Goal: Task Accomplishment & Management: Manage account settings

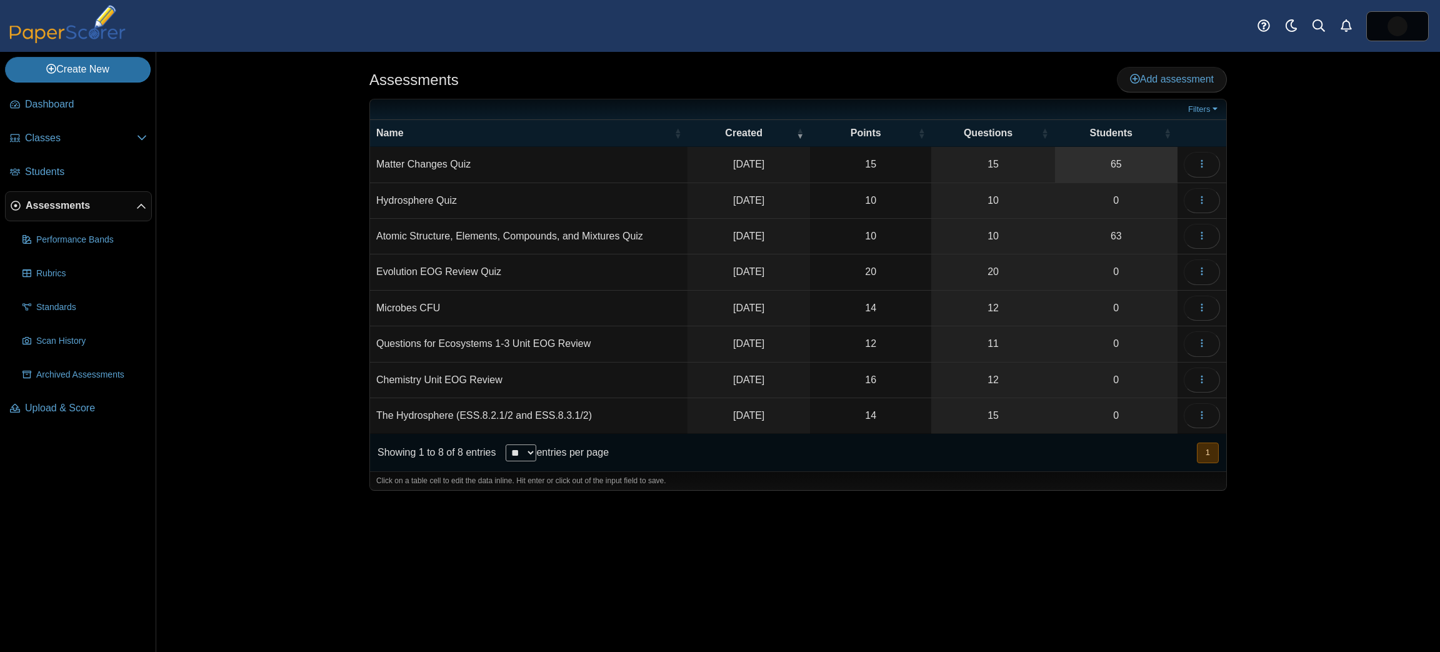
click at [1089, 149] on link "65" at bounding box center [1116, 164] width 123 height 35
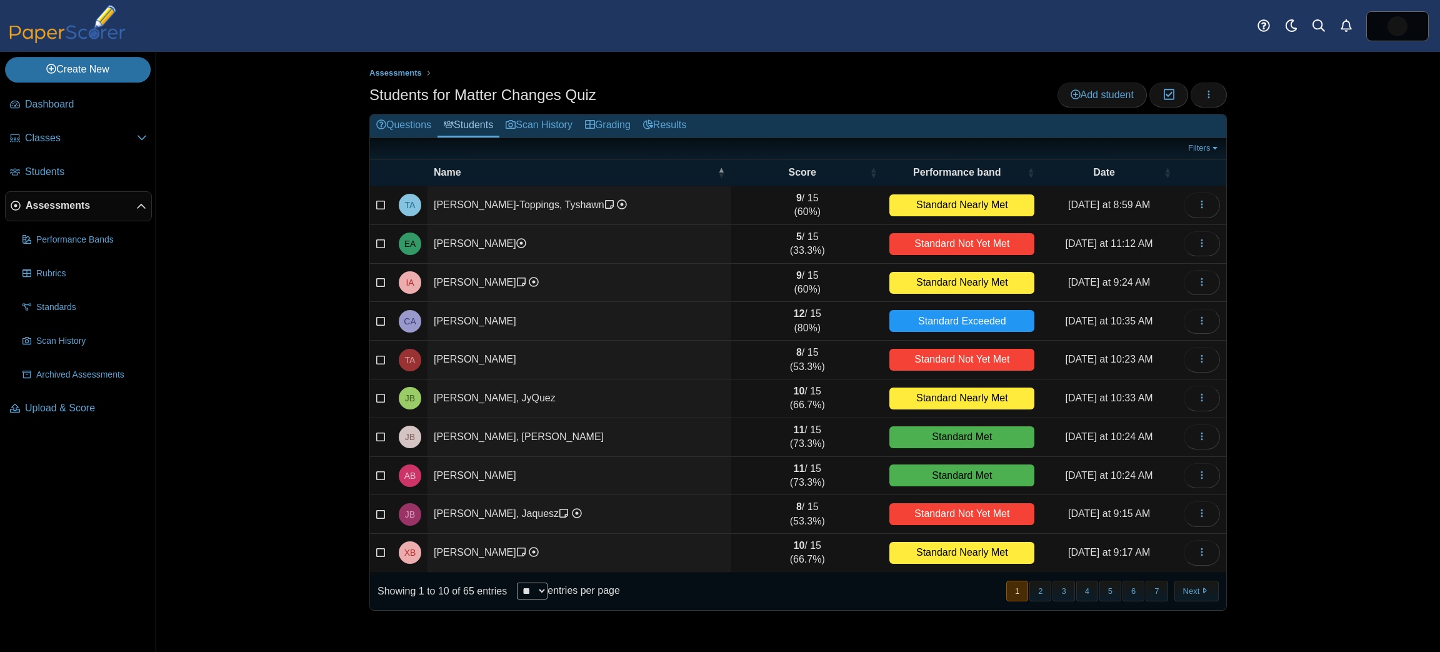
click at [320, 311] on div "Assessments Students for Matter Changes Quiz Add student Moderation 0 Loading…" at bounding box center [798, 352] width 1284 height 600
click at [74, 136] on span "Classes" at bounding box center [81, 138] width 112 height 14
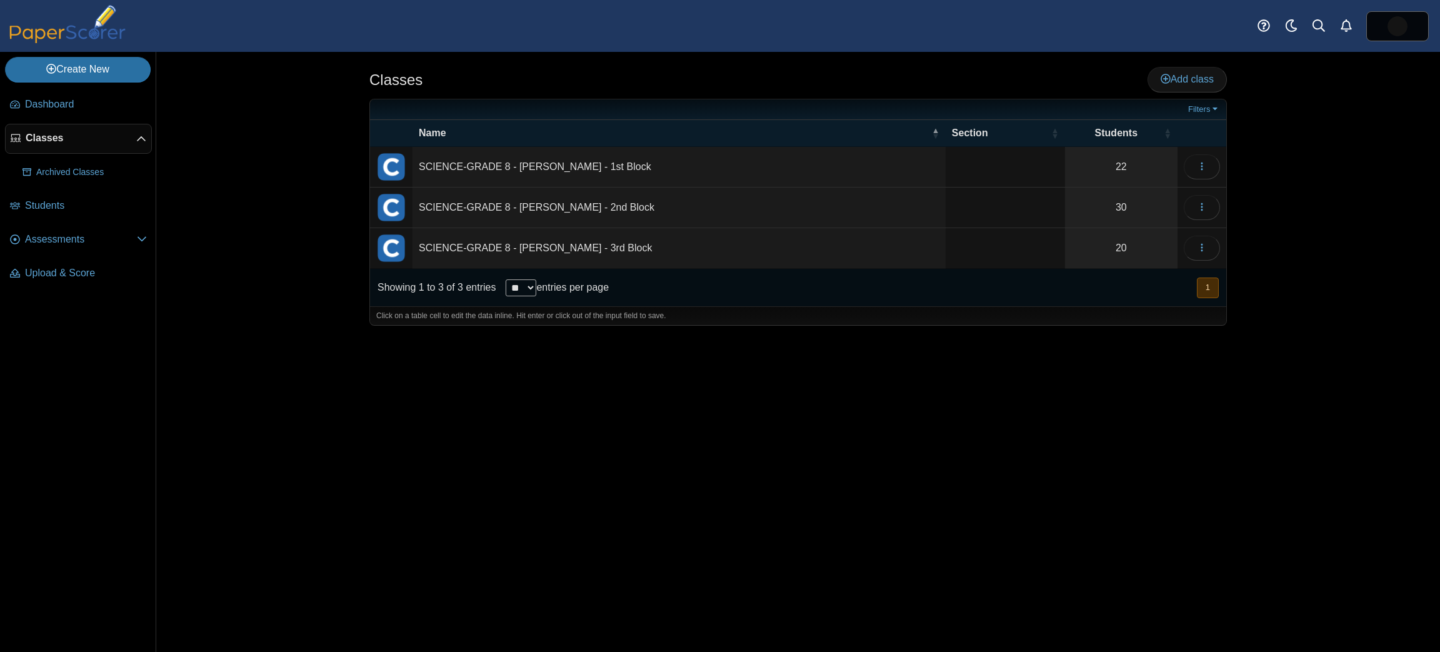
click at [722, 157] on td "SCIENCE-GRADE 8 - McNair - 1st Block" at bounding box center [679, 167] width 533 height 41
click at [1093, 159] on link "22" at bounding box center [1121, 167] width 113 height 40
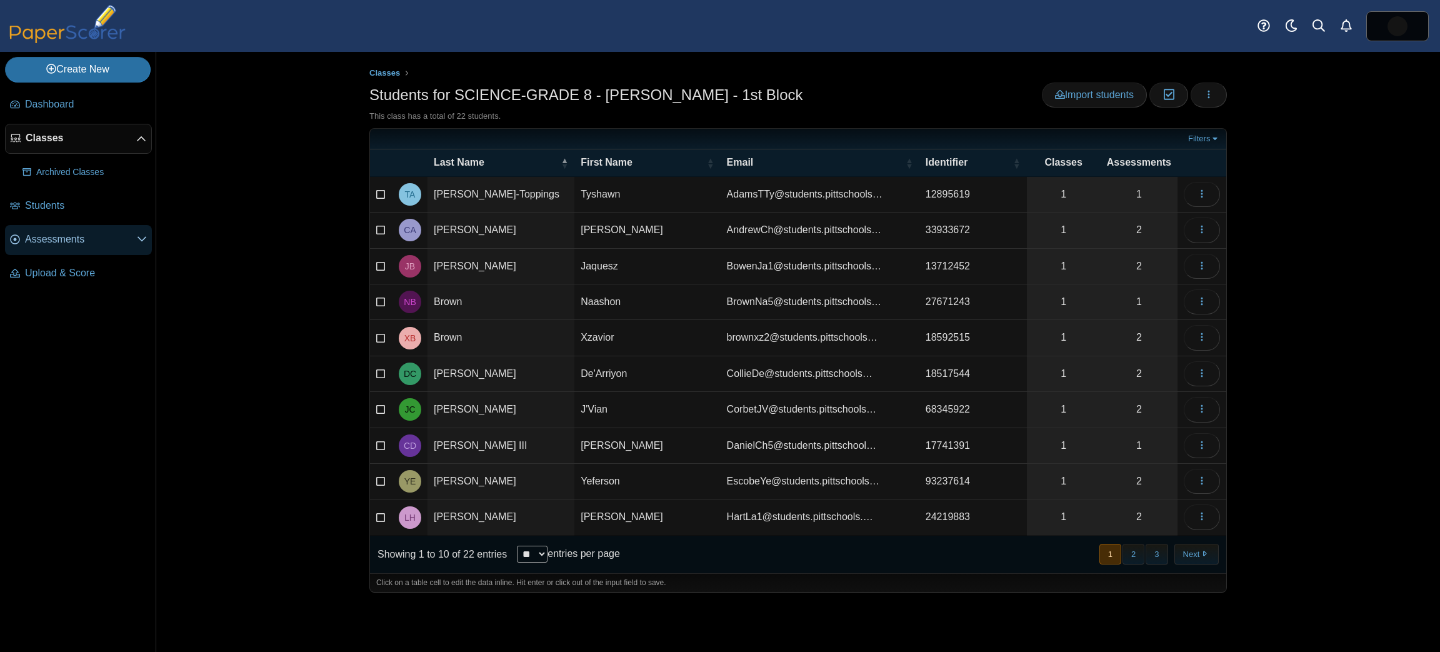
click at [68, 233] on span "Assessments" at bounding box center [81, 240] width 112 height 14
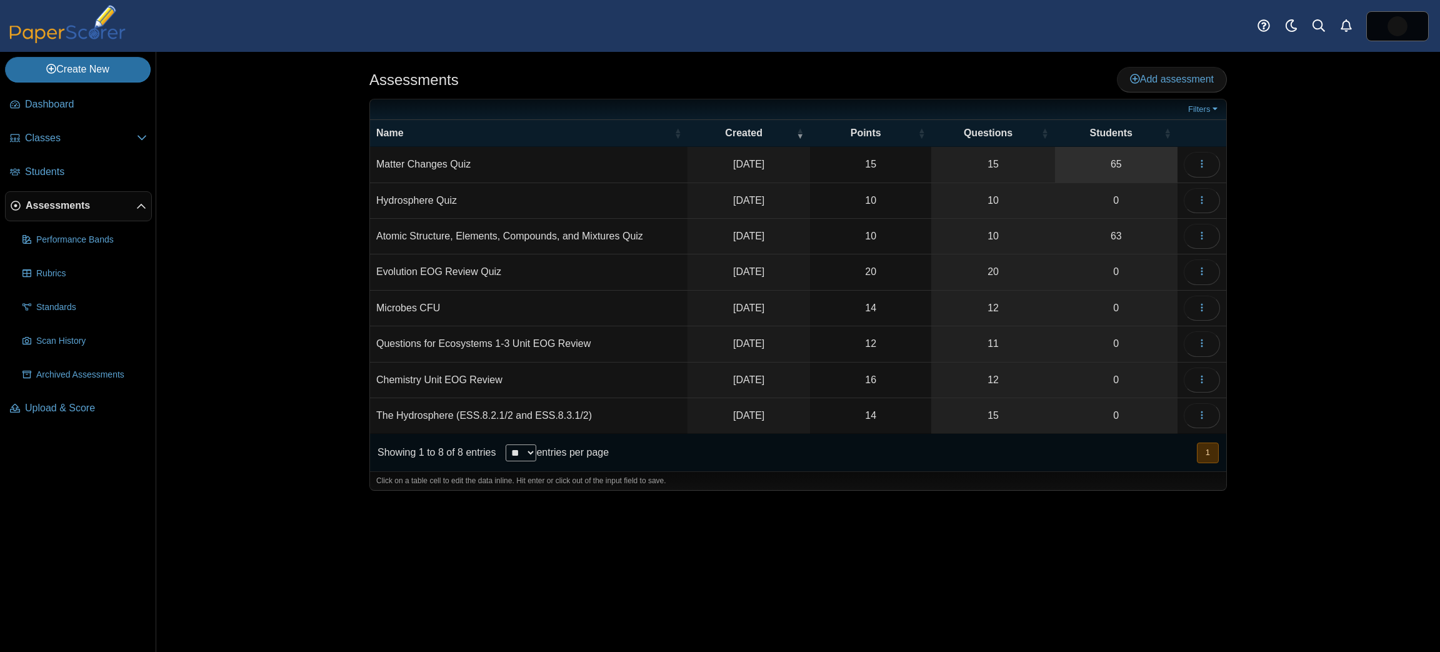
click at [1083, 160] on link "65" at bounding box center [1116, 164] width 123 height 35
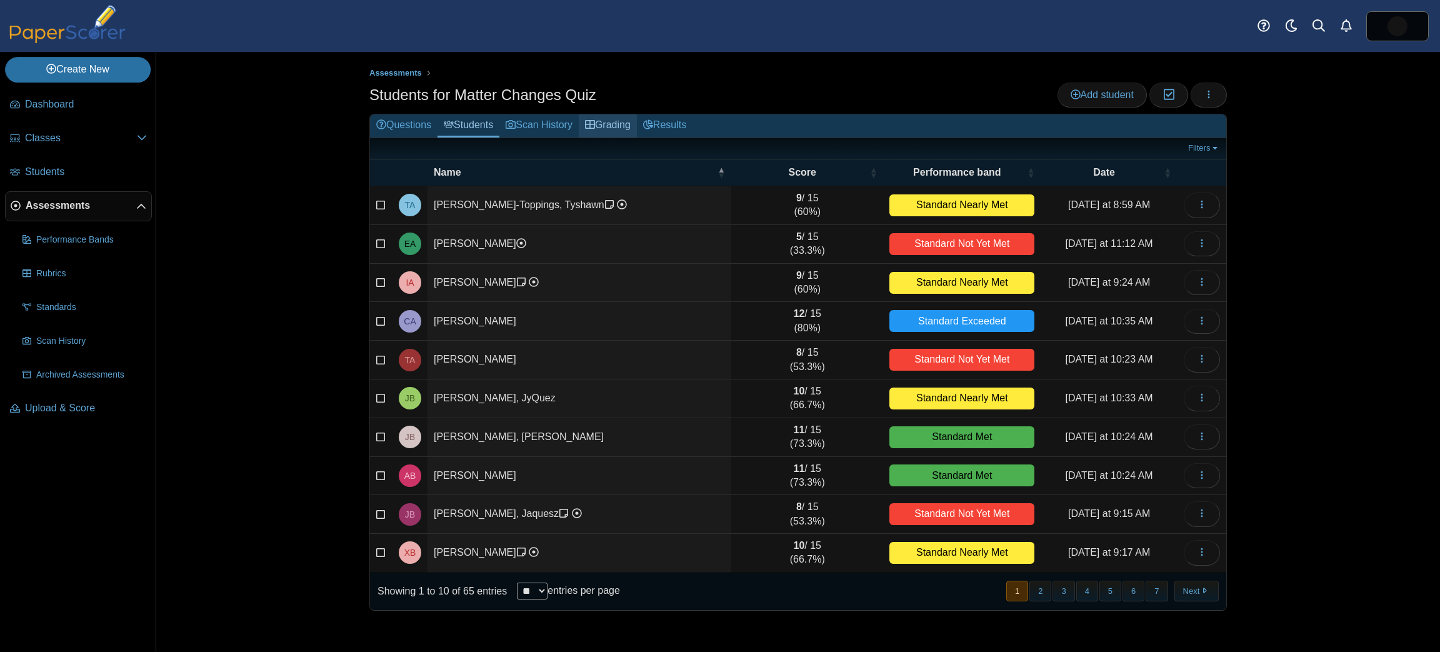
click at [595, 132] on link "Grading" at bounding box center [608, 125] width 58 height 23
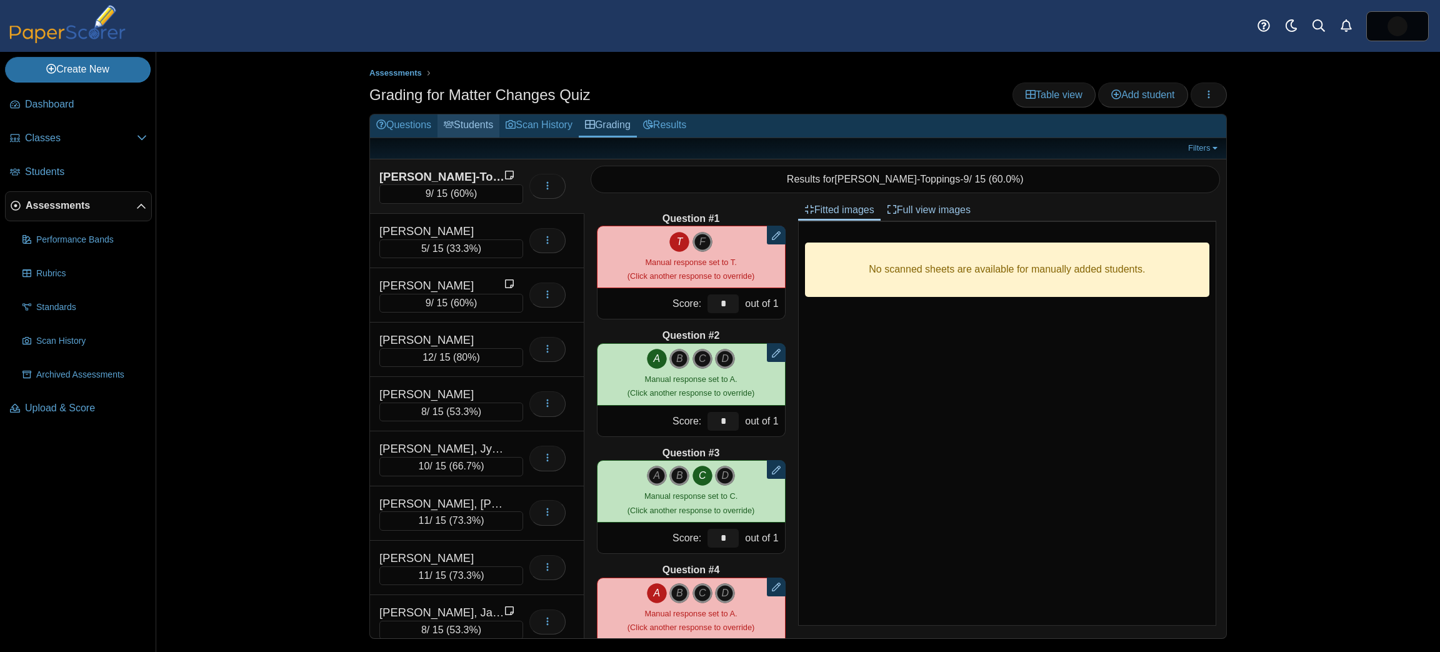
click at [473, 118] on link "Students" at bounding box center [469, 125] width 62 height 23
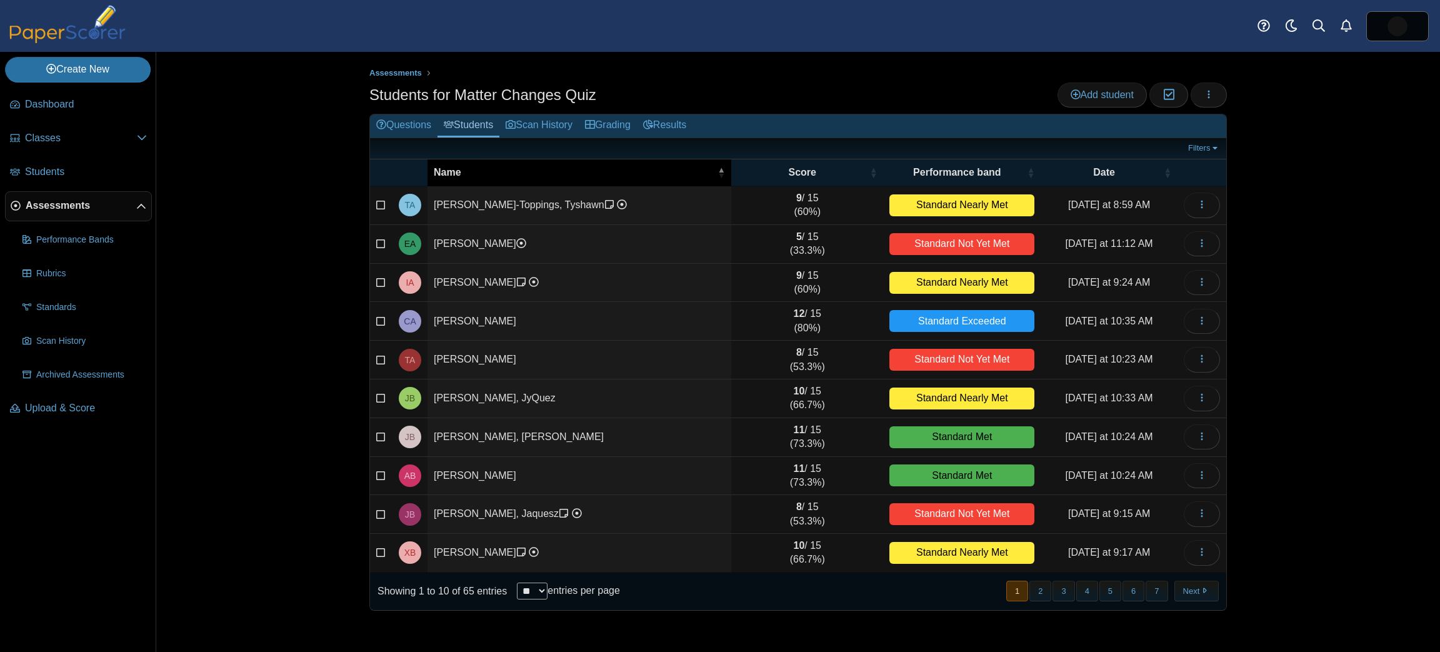
click at [711, 169] on div "Name" at bounding box center [579, 173] width 291 height 14
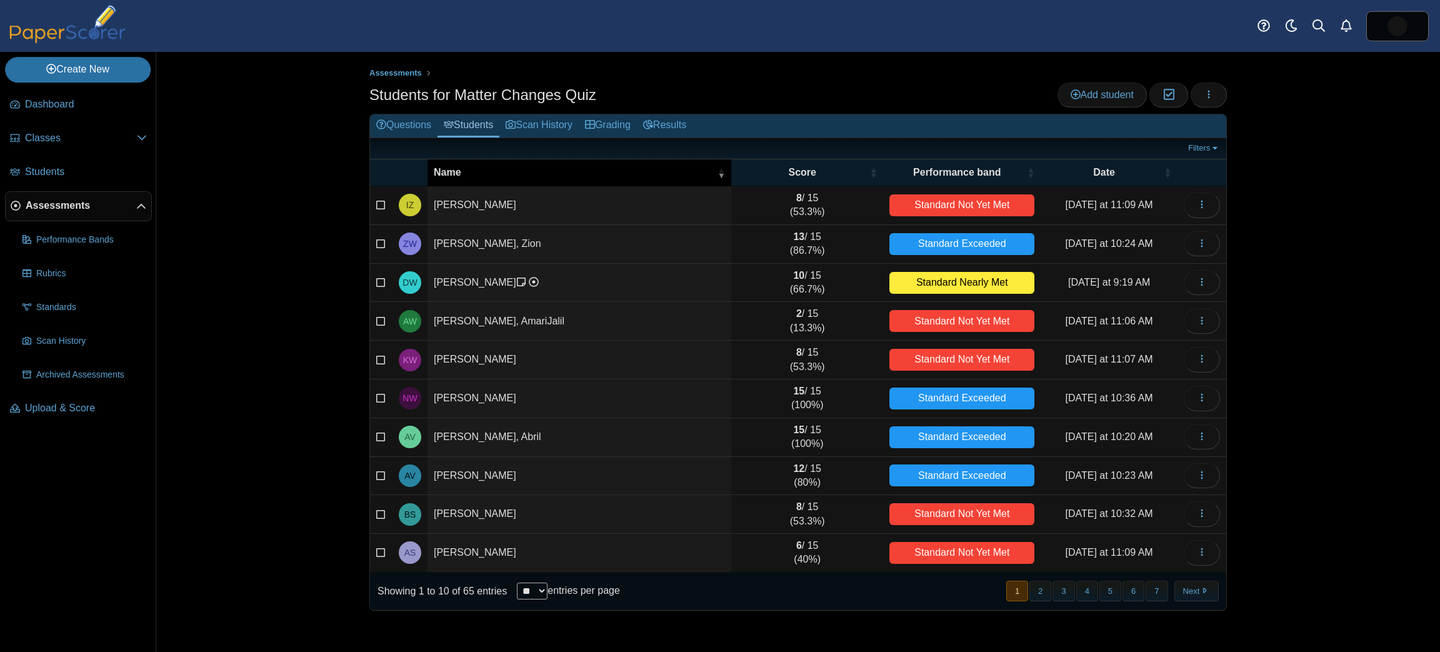
click at [711, 169] on div "Name" at bounding box center [579, 173] width 291 height 14
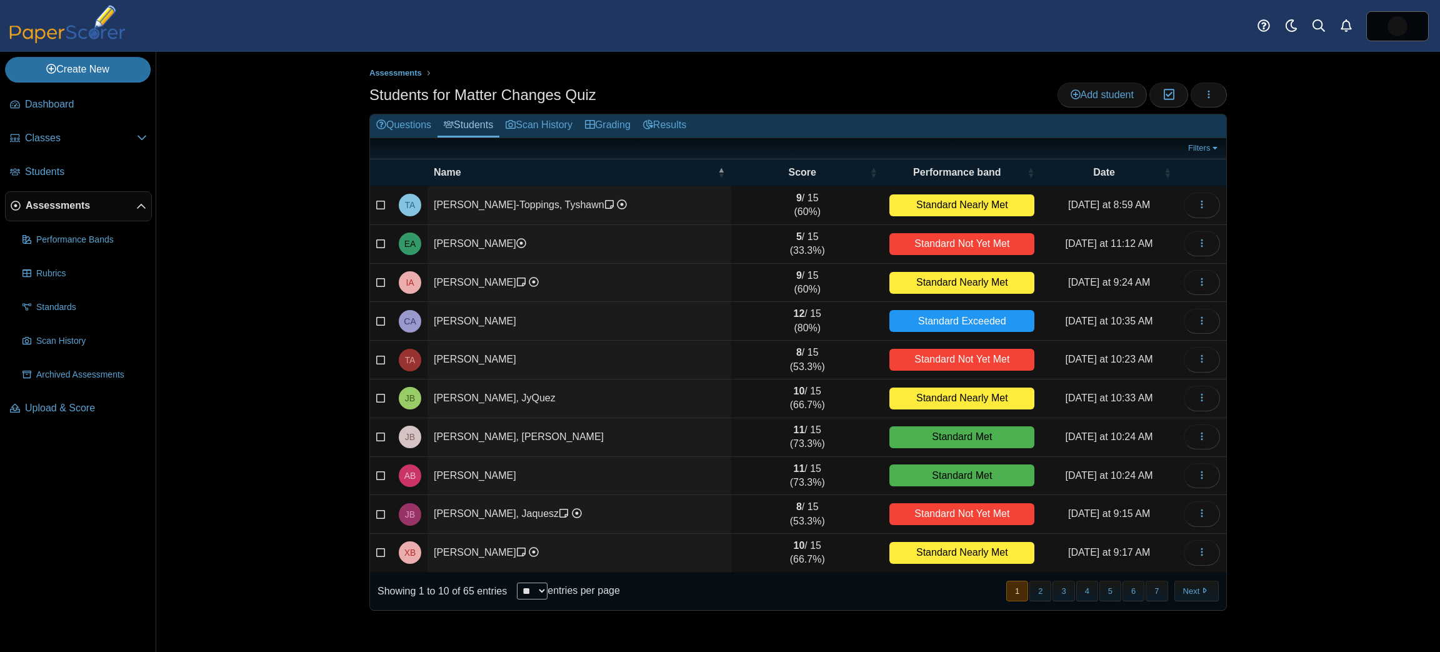
click at [539, 588] on select "** ** ** ***" at bounding box center [532, 591] width 31 height 17
select select "***"
click at [517, 583] on select "** ** ** ***" at bounding box center [532, 591] width 31 height 17
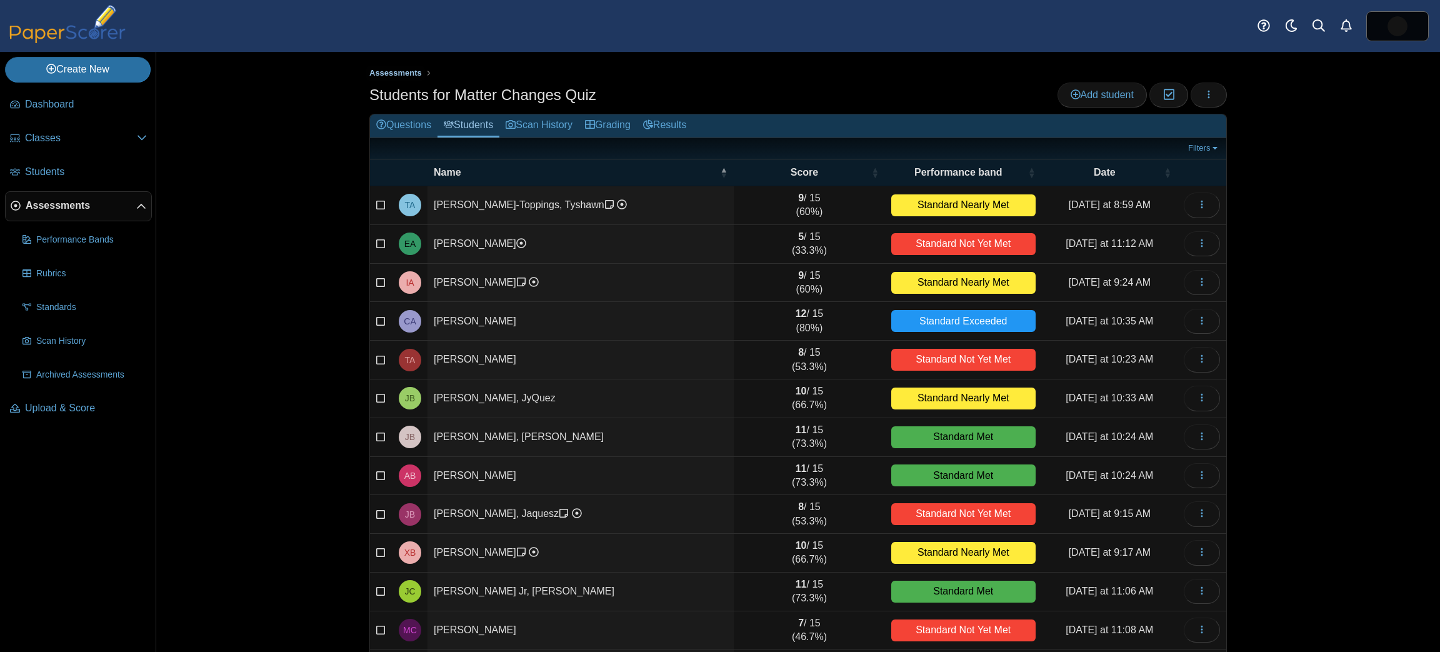
click at [381, 76] on span "Assessments" at bounding box center [395, 72] width 53 height 9
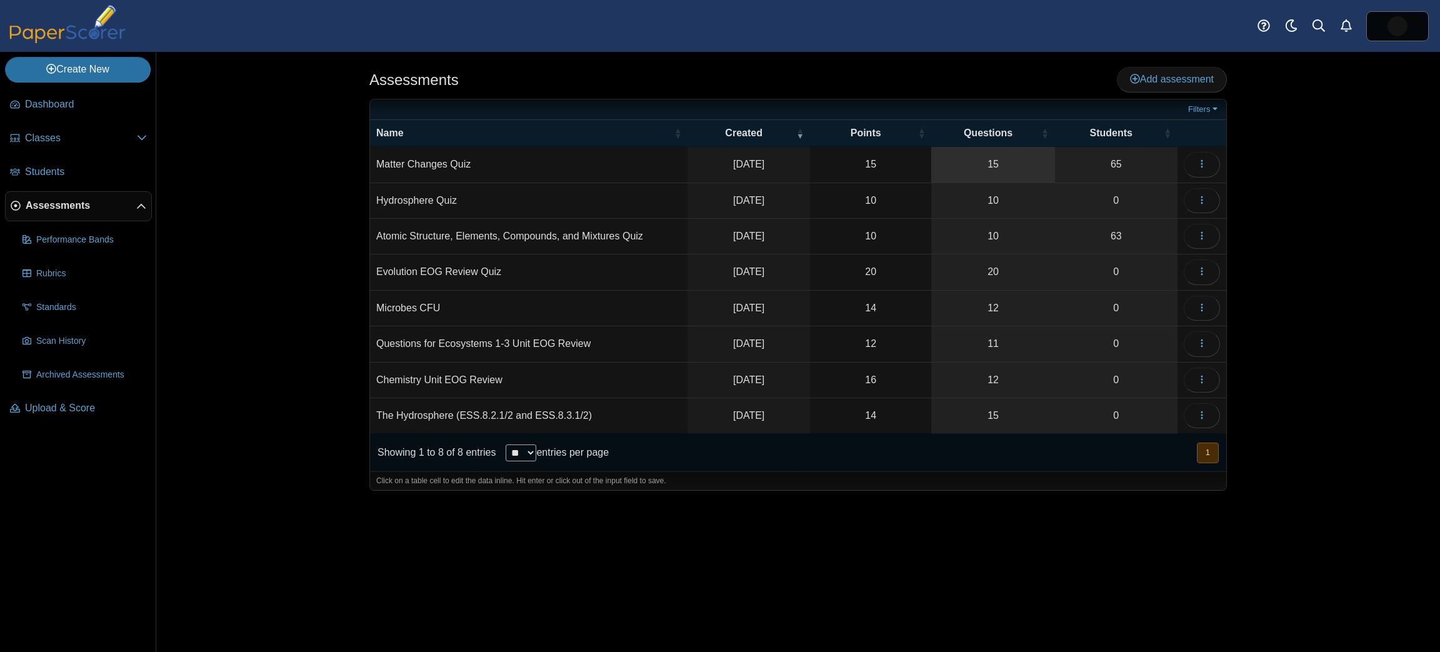
click at [955, 148] on link "15" at bounding box center [992, 164] width 123 height 35
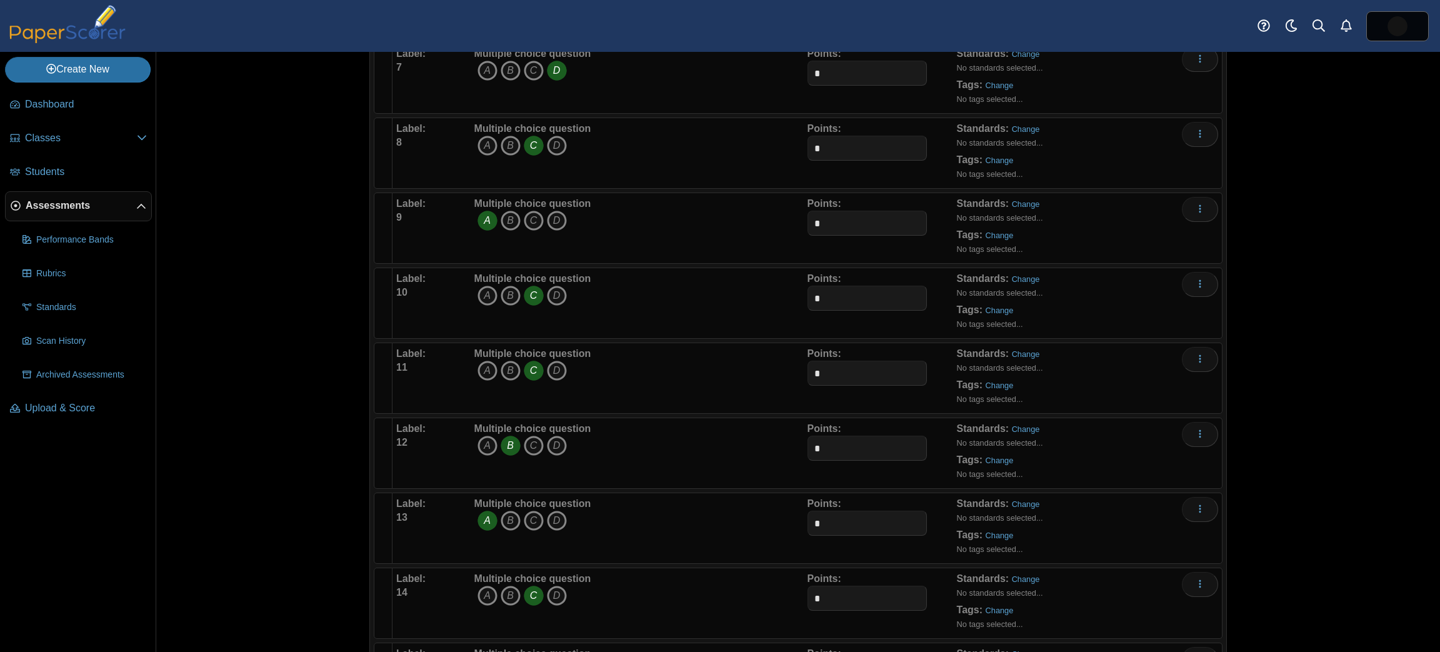
scroll to position [588, 0]
click at [957, 153] on b "Tags:" at bounding box center [970, 158] width 26 height 11
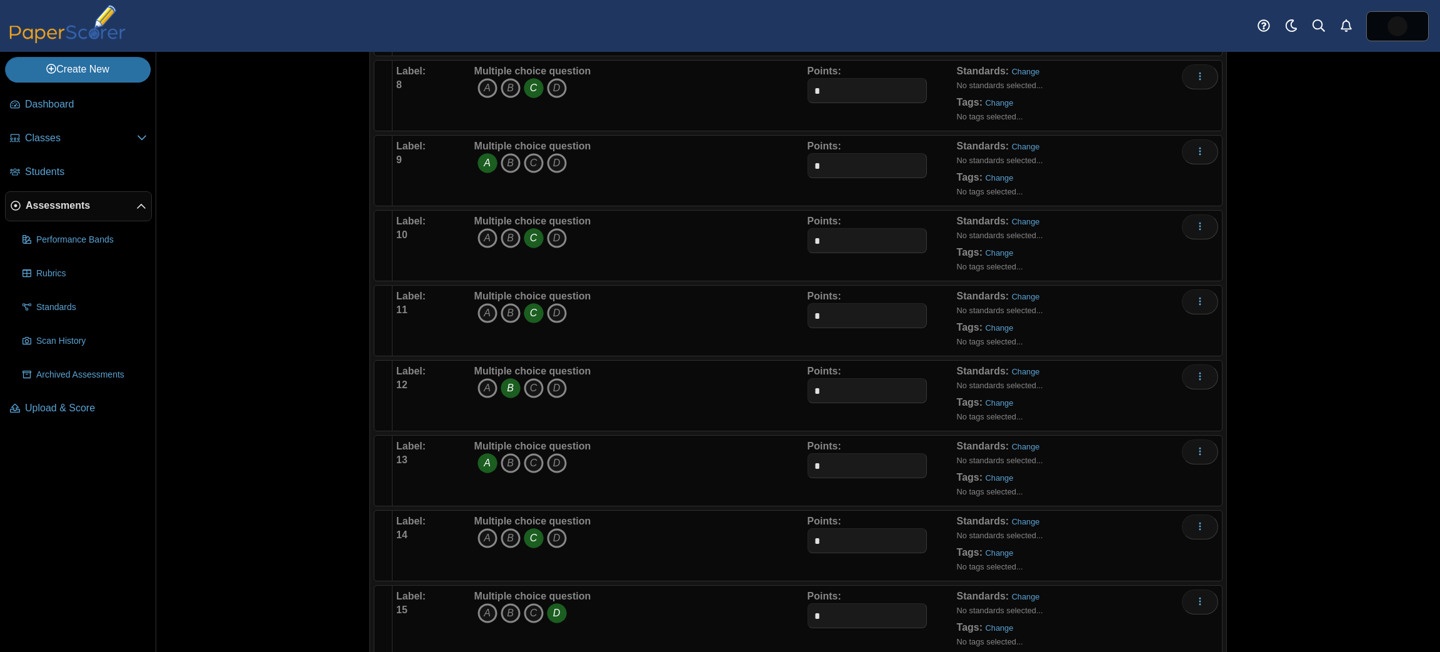
scroll to position [668, 0]
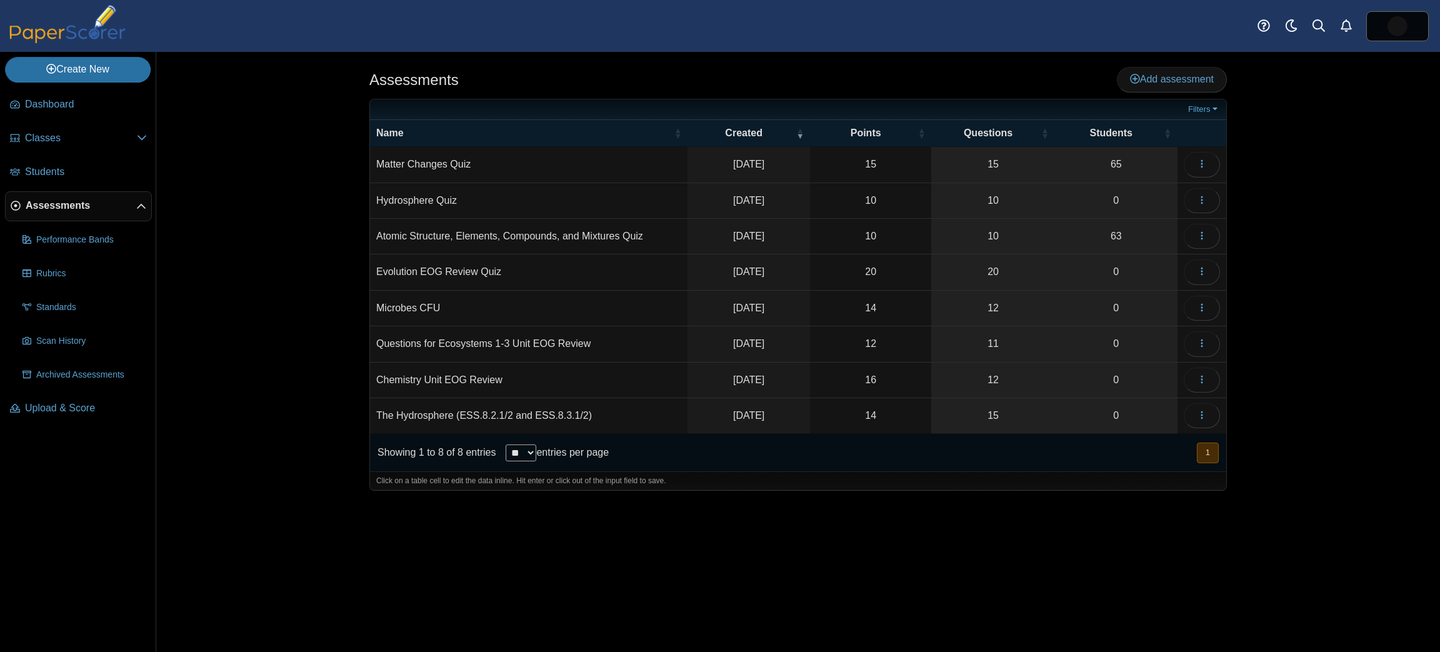
click at [670, 226] on td "Atomic Structure, Elements, Compounds, and Mixtures Quiz" at bounding box center [529, 237] width 318 height 36
click at [959, 235] on link "10" at bounding box center [992, 236] width 123 height 35
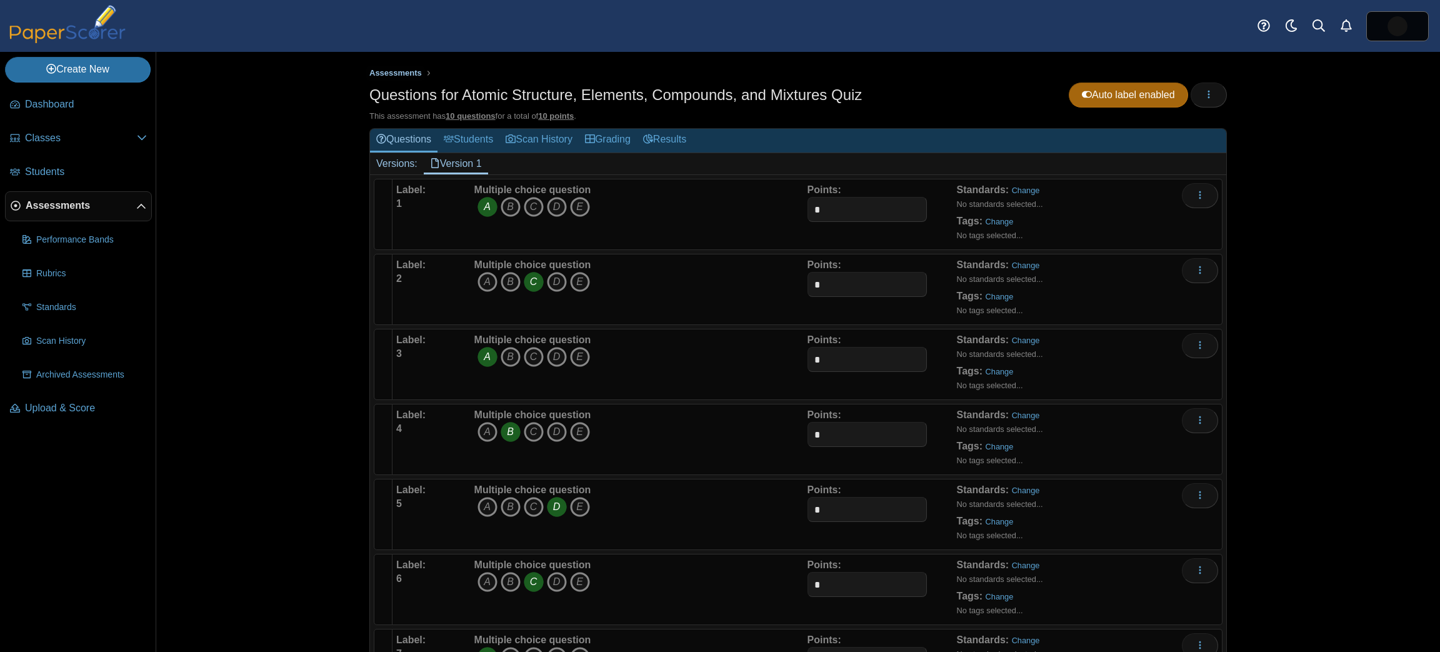
click at [391, 70] on span "Assessments" at bounding box center [395, 72] width 53 height 9
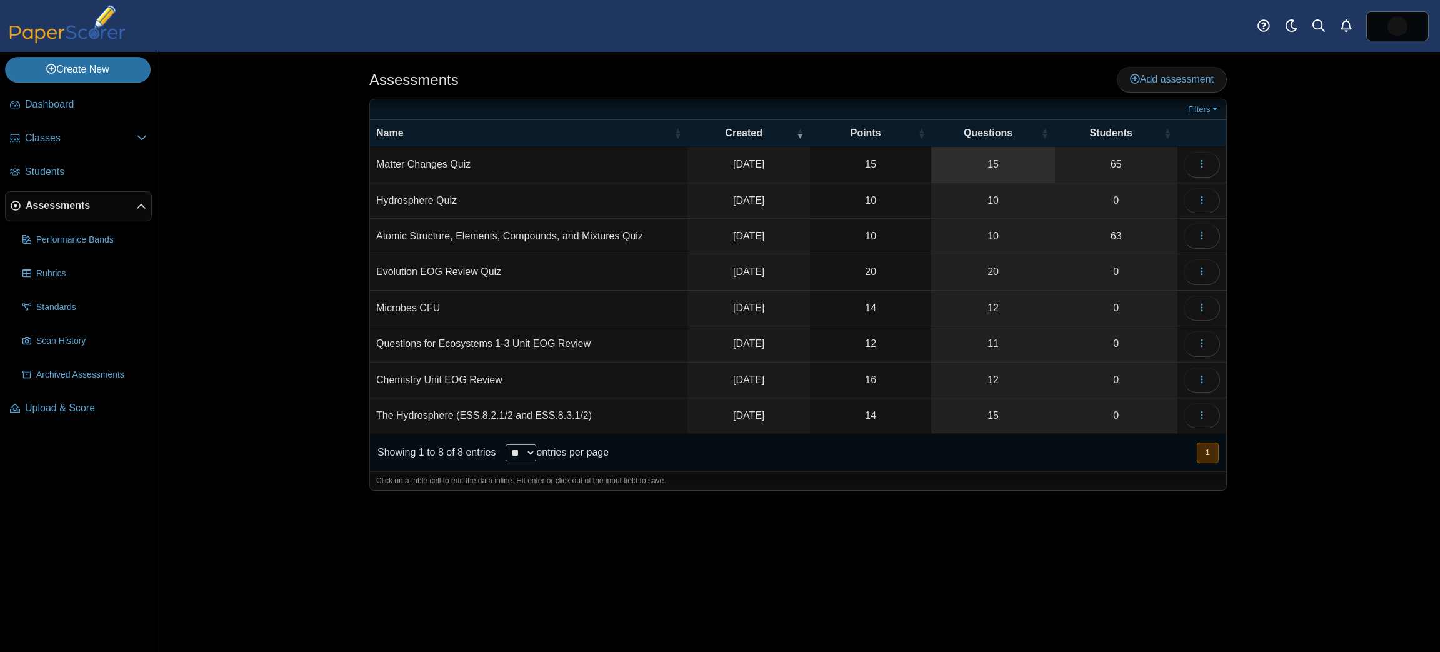
click at [1029, 167] on link "15" at bounding box center [992, 164] width 123 height 35
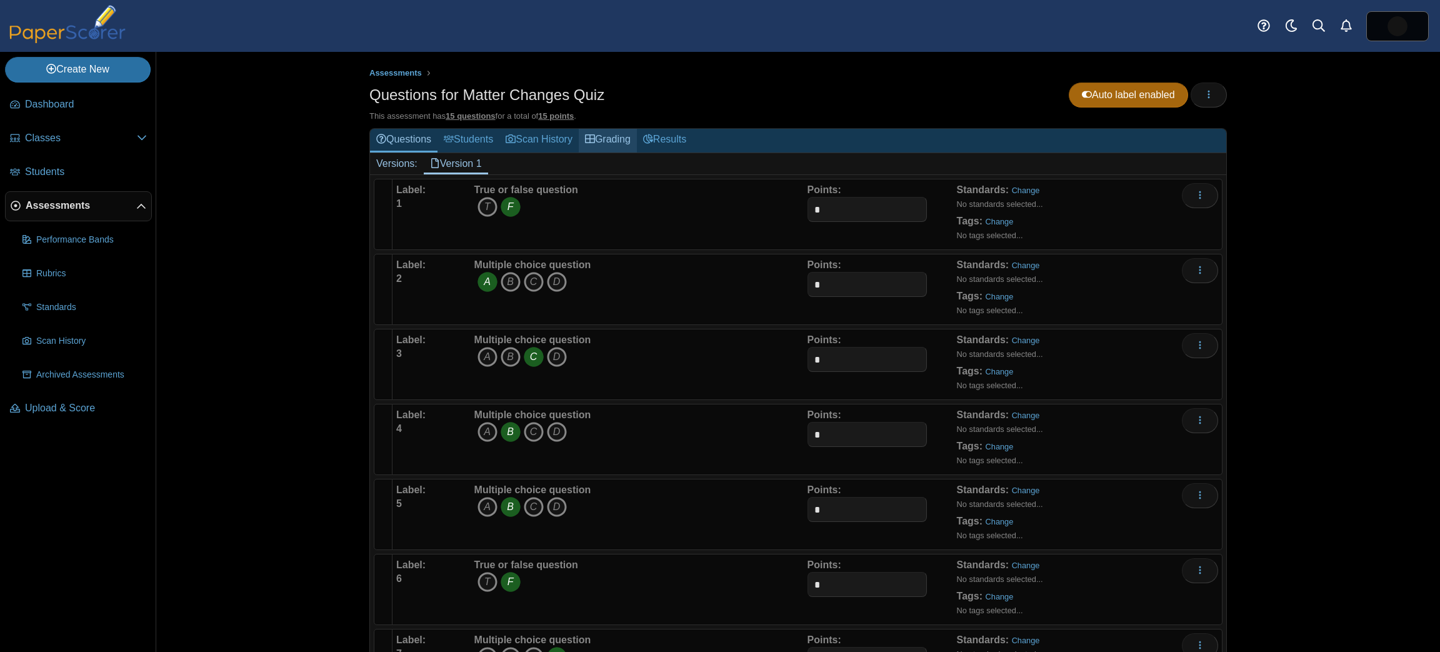
click at [611, 141] on link "Grading" at bounding box center [608, 140] width 58 height 23
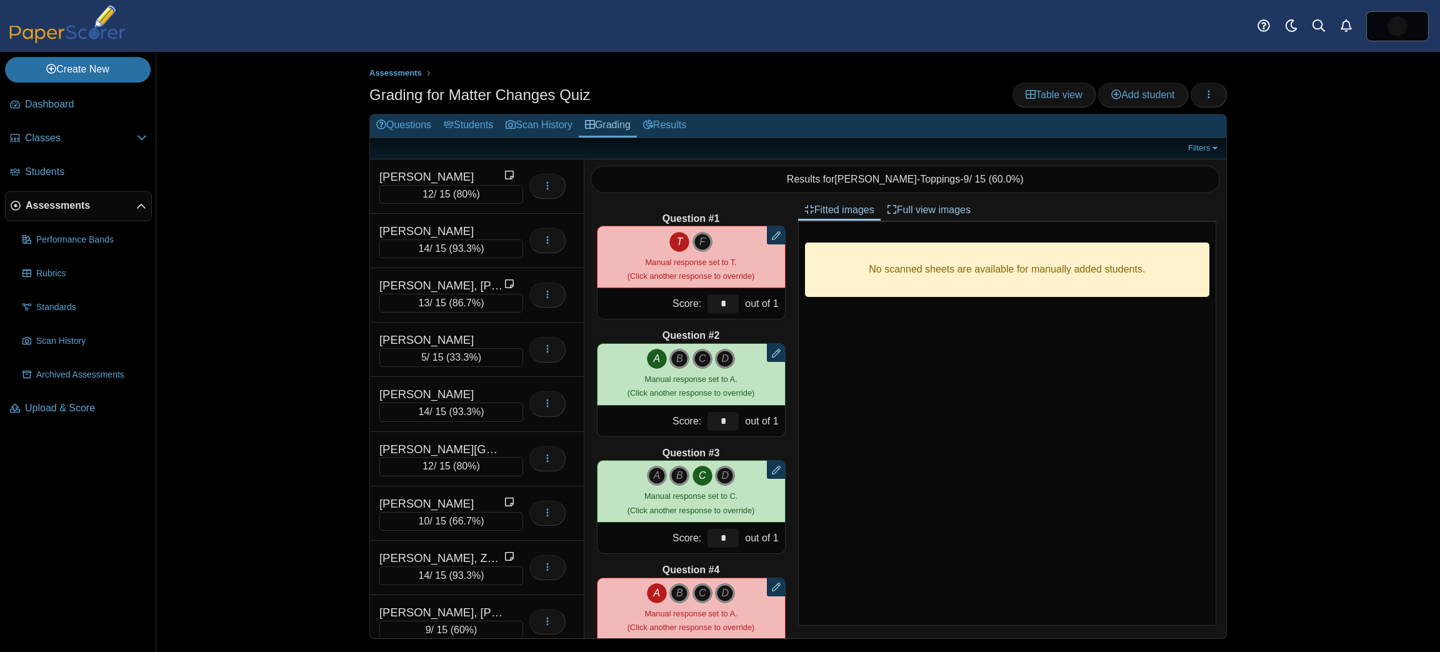
scroll to position [2497, 0]
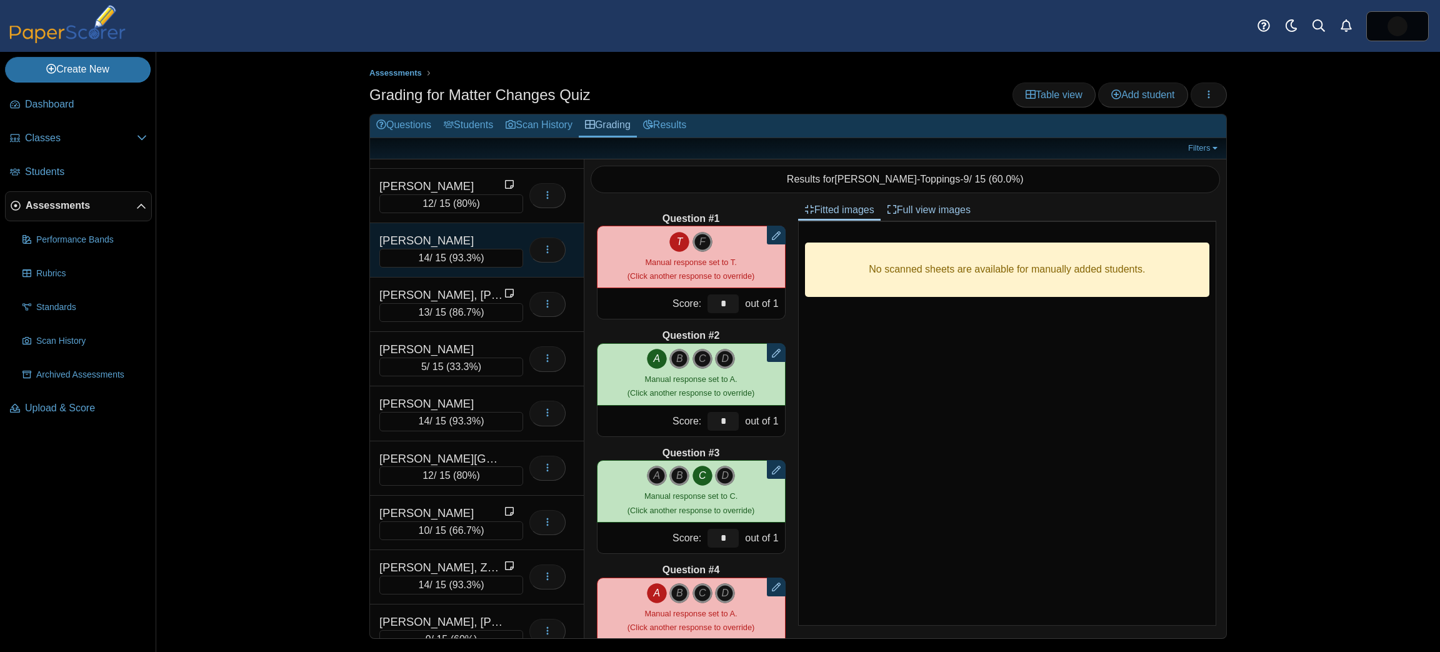
click at [473, 233] on div "[PERSON_NAME]" at bounding box center [441, 241] width 125 height 16
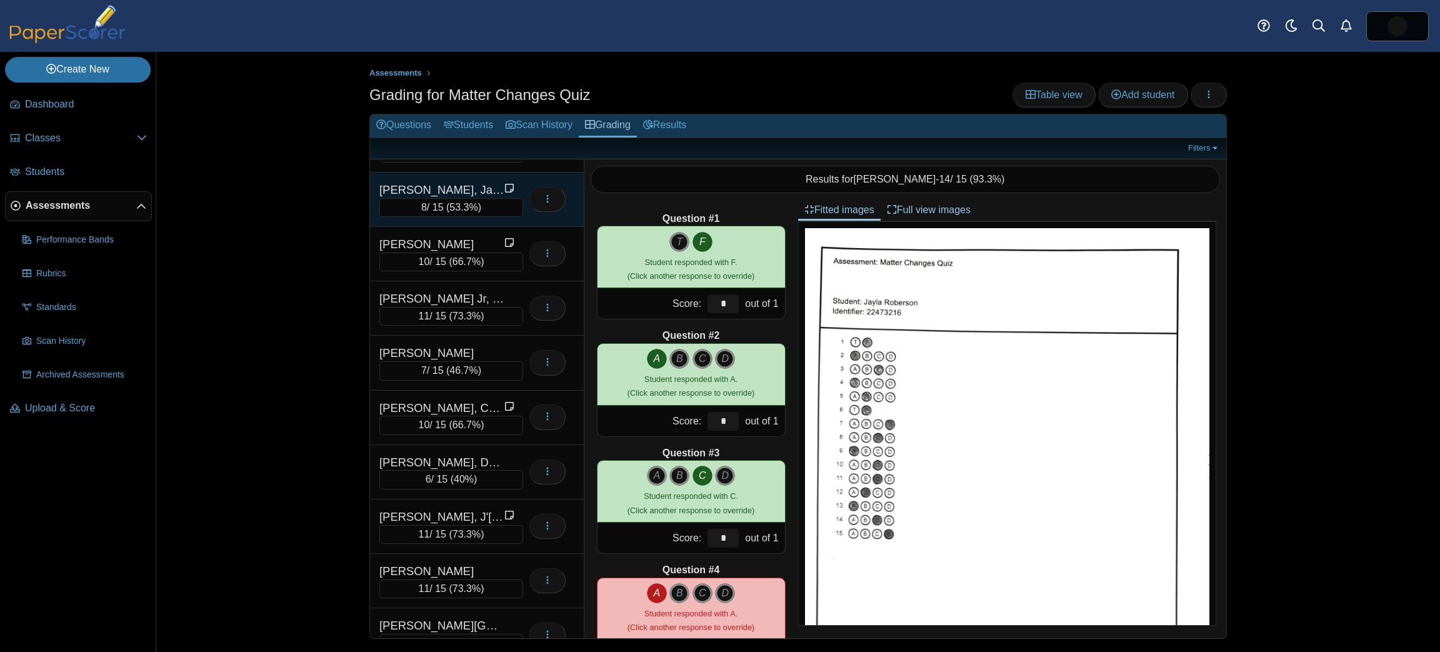
scroll to position [426, 0]
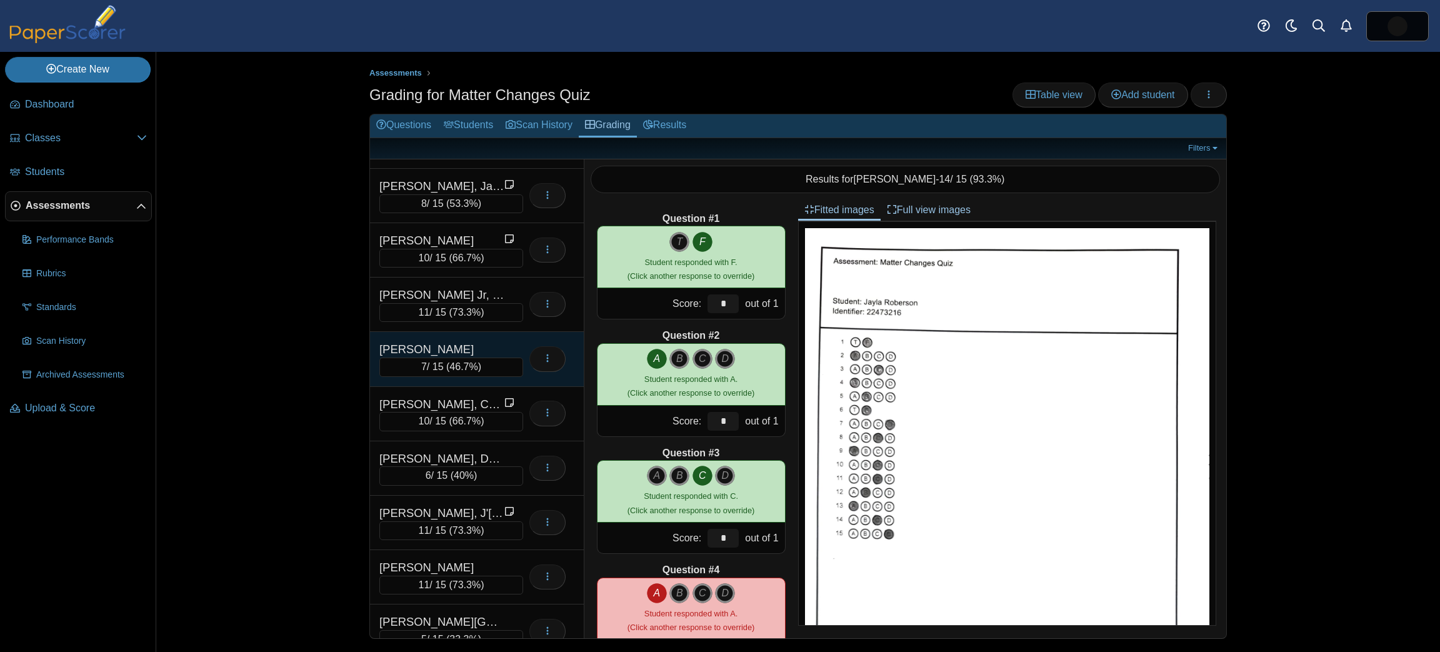
click at [469, 332] on div "[PERSON_NAME] 7 / 15 ( 46.7% ) Loading…" at bounding box center [477, 359] width 214 height 54
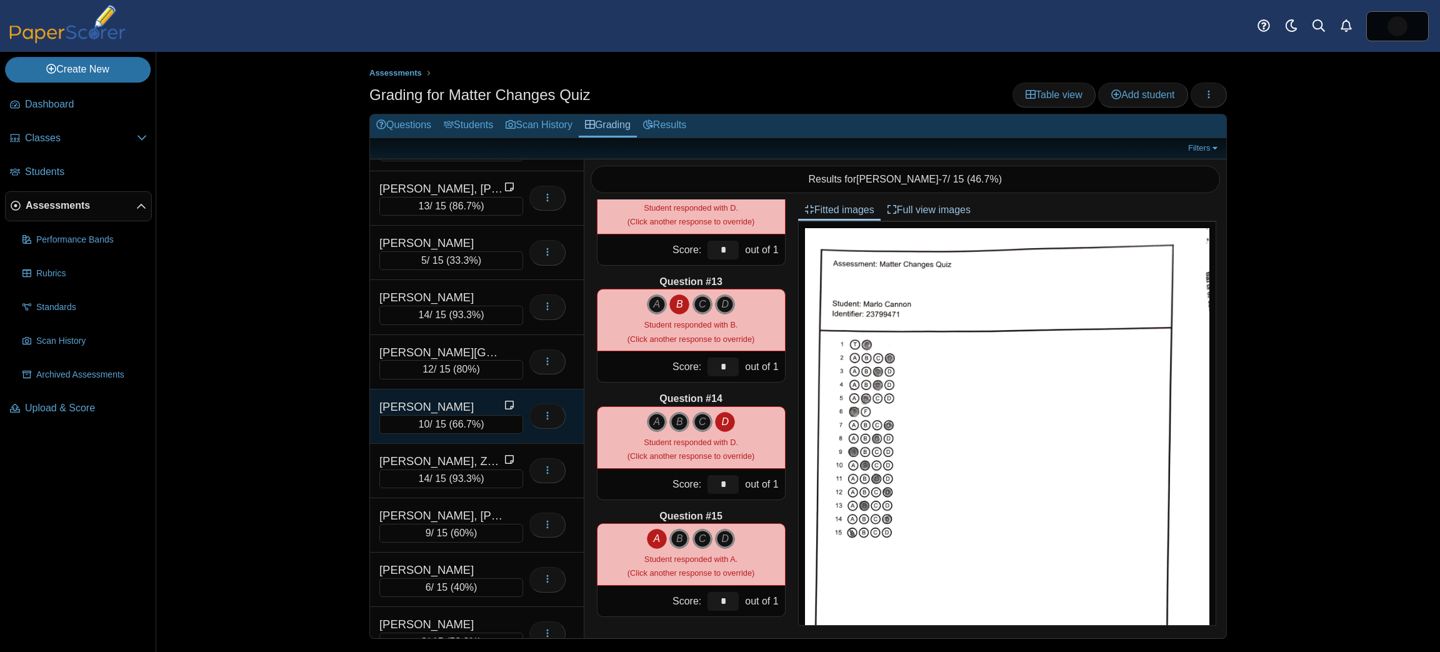
scroll to position [2602, 0]
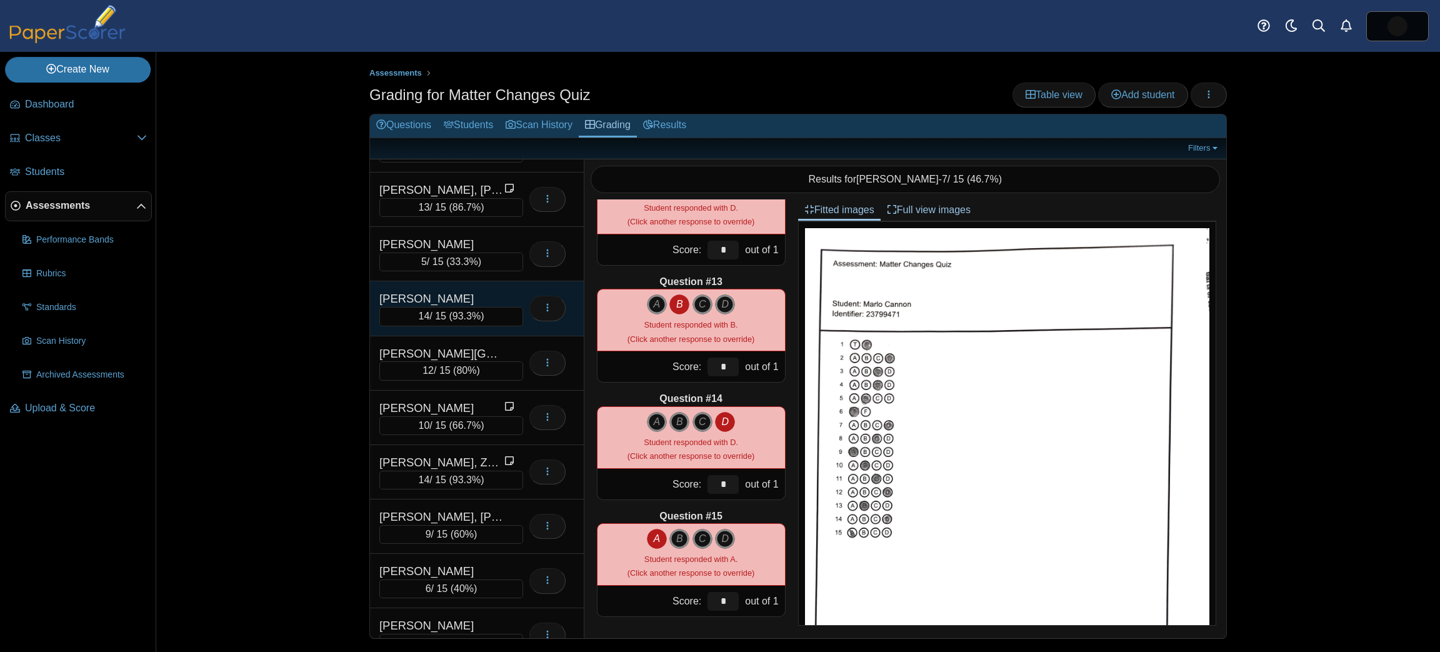
click at [474, 291] on div "[PERSON_NAME]" at bounding box center [441, 299] width 125 height 16
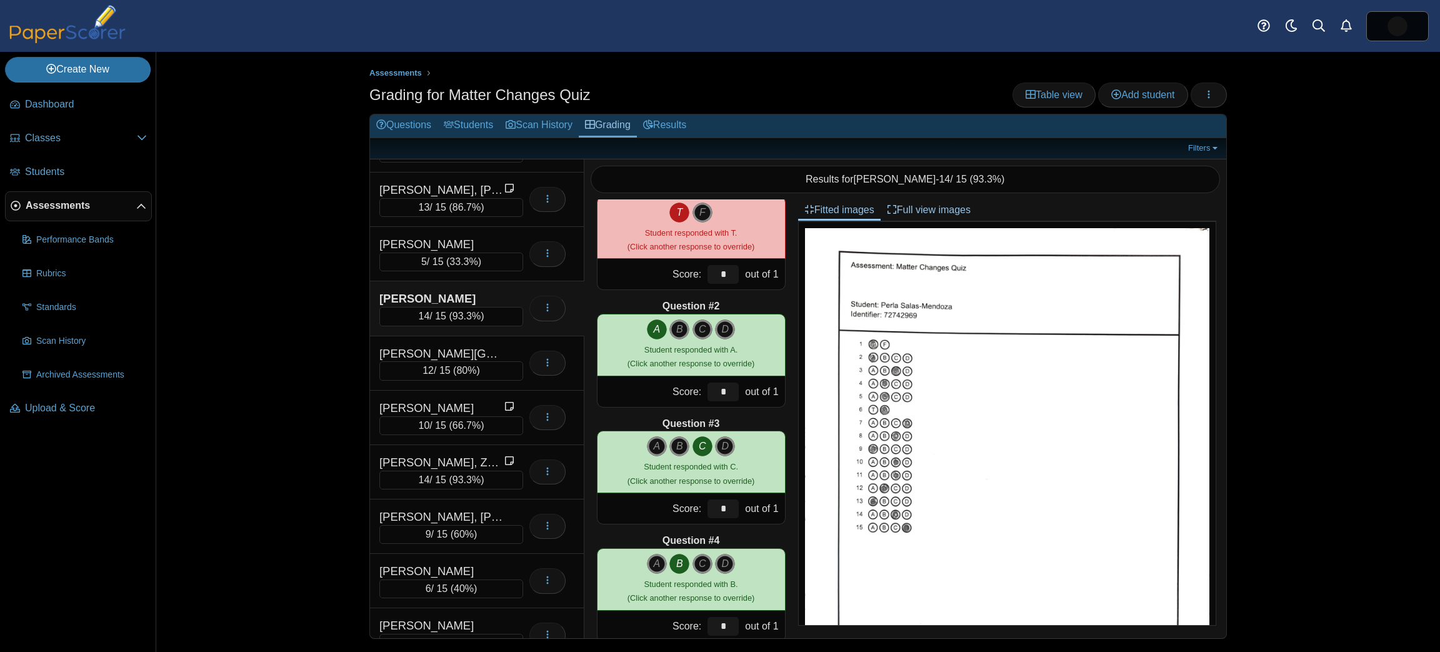
scroll to position [0, 0]
